Goal: Information Seeking & Learning: Learn about a topic

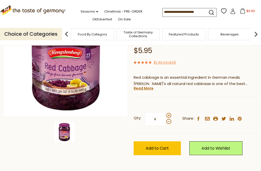
scroll to position [80, 0]
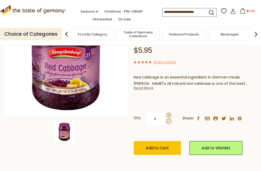
click at [142, 85] on link "Read More" at bounding box center [144, 87] width 20 height 5
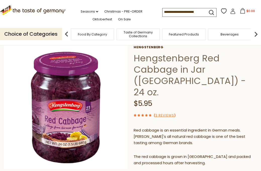
scroll to position [26, 0]
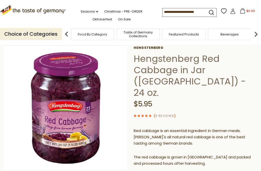
click at [167, 113] on link "3 Reviews" at bounding box center [164, 115] width 19 height 5
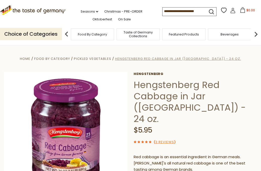
click at [180, 58] on span "Hengstenberg Red Cabbage in Jar ([GEOGRAPHIC_DATA]) - 24 oz." at bounding box center [178, 58] width 126 height 5
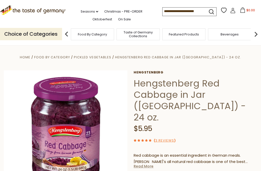
click at [146, 164] on link "Read More" at bounding box center [144, 166] width 20 height 5
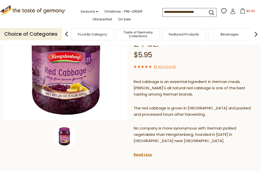
scroll to position [74, 0]
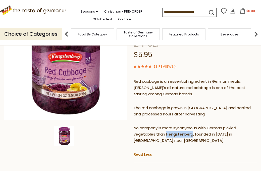
drag, startPoint x: 166, startPoint y: 121, endPoint x: 191, endPoint y: 122, distance: 25.4
click at [191, 125] on p "No company is more synonymous with German pickled vegetables than Hengstenberg,…" at bounding box center [196, 134] width 124 height 19
copy p "Hengstenberg"
